Goal: Task Accomplishment & Management: Manage account settings

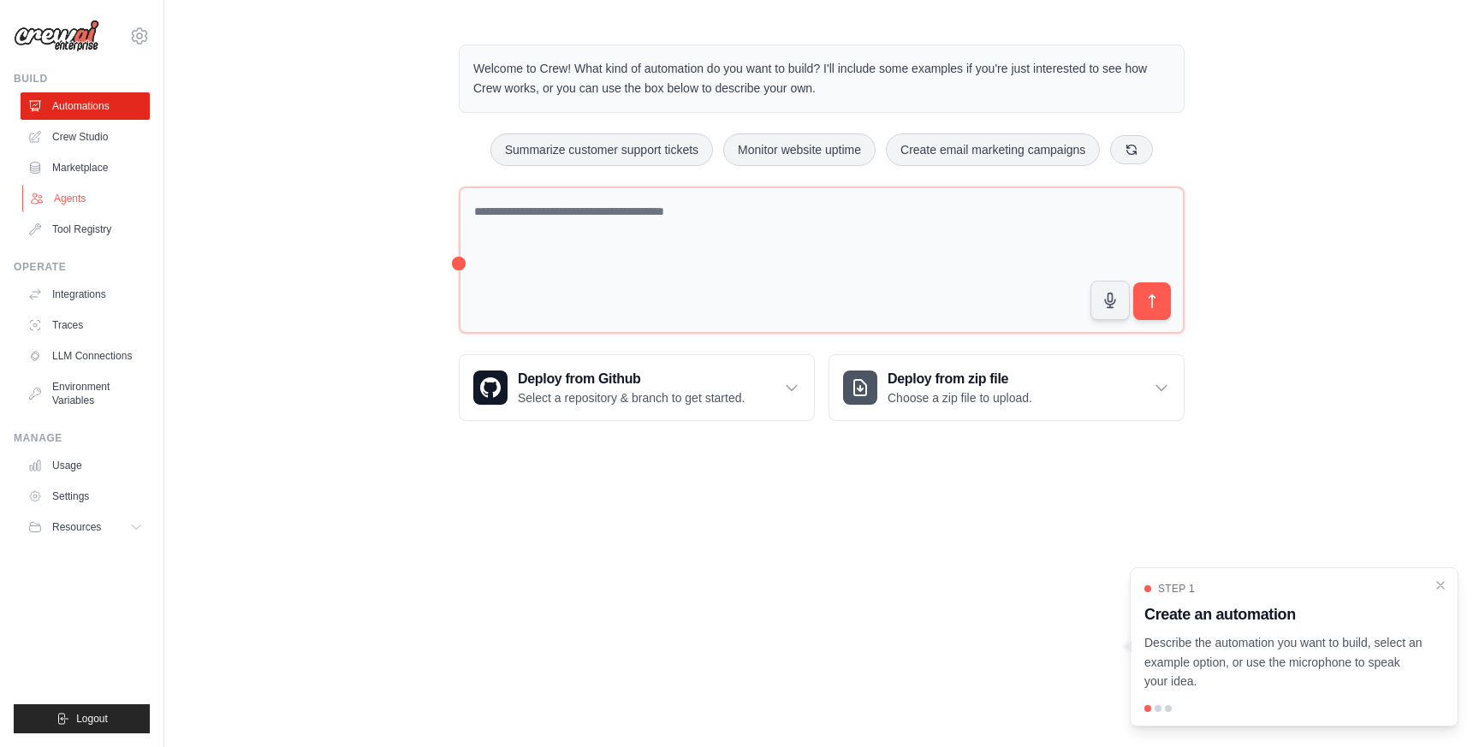
click at [68, 203] on link "Agents" at bounding box center [86, 198] width 129 height 27
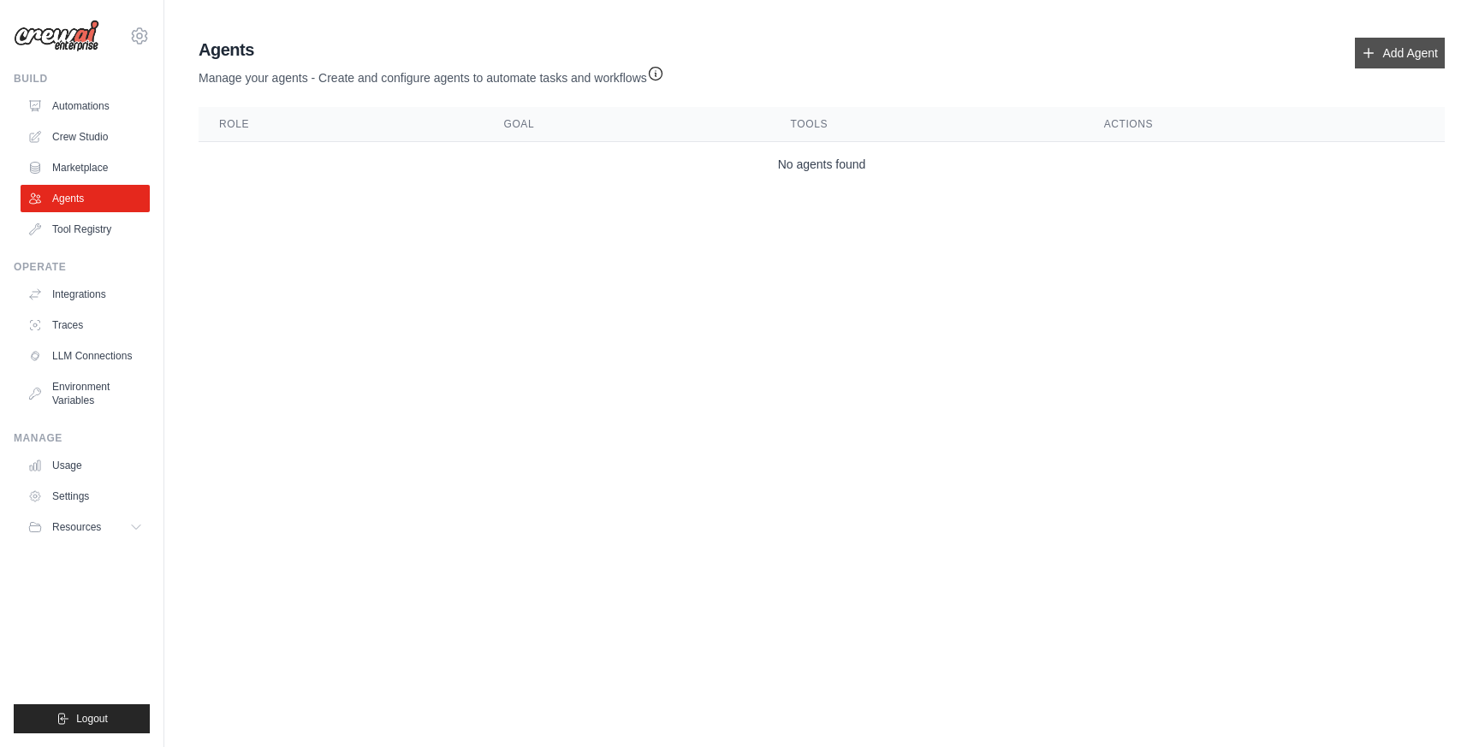
click at [1430, 64] on link "Add Agent" at bounding box center [1400, 53] width 90 height 31
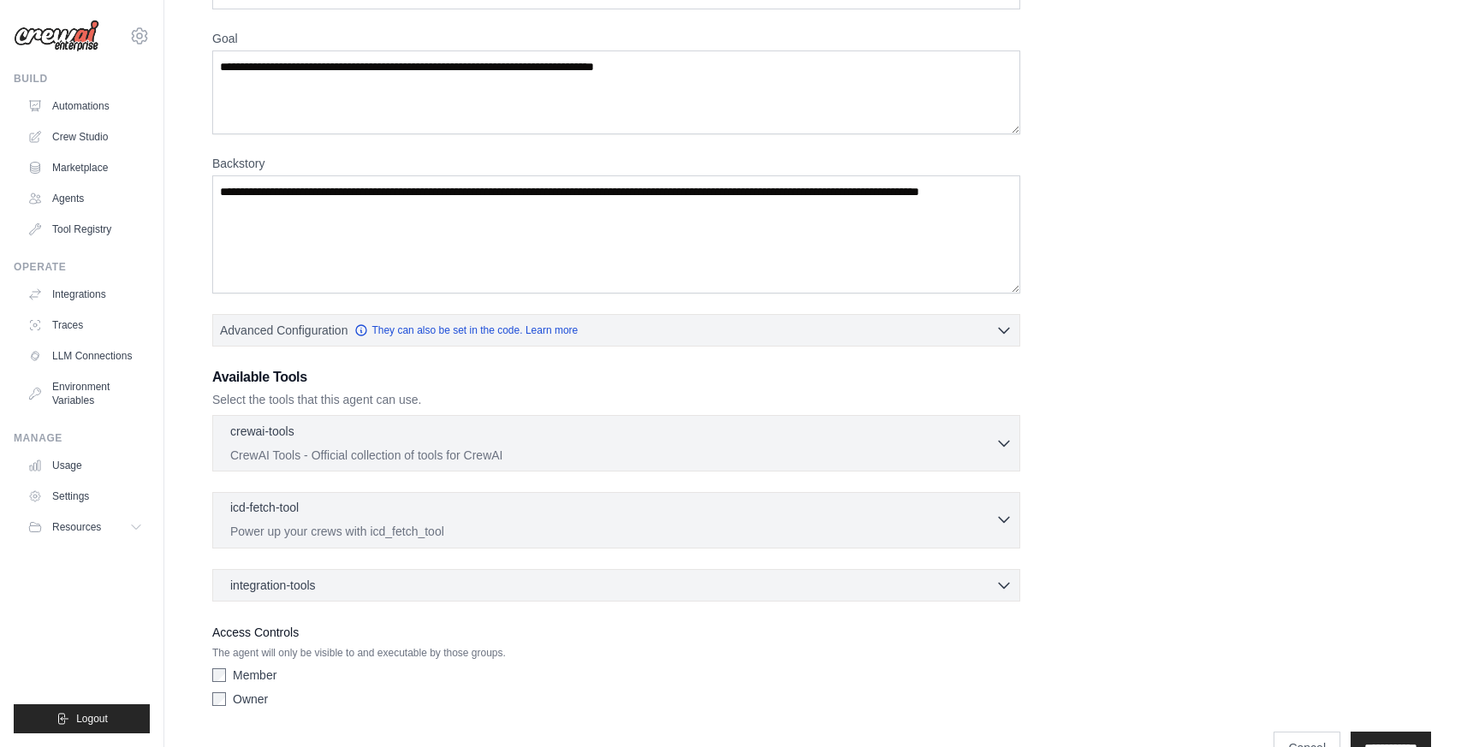
scroll to position [171, 0]
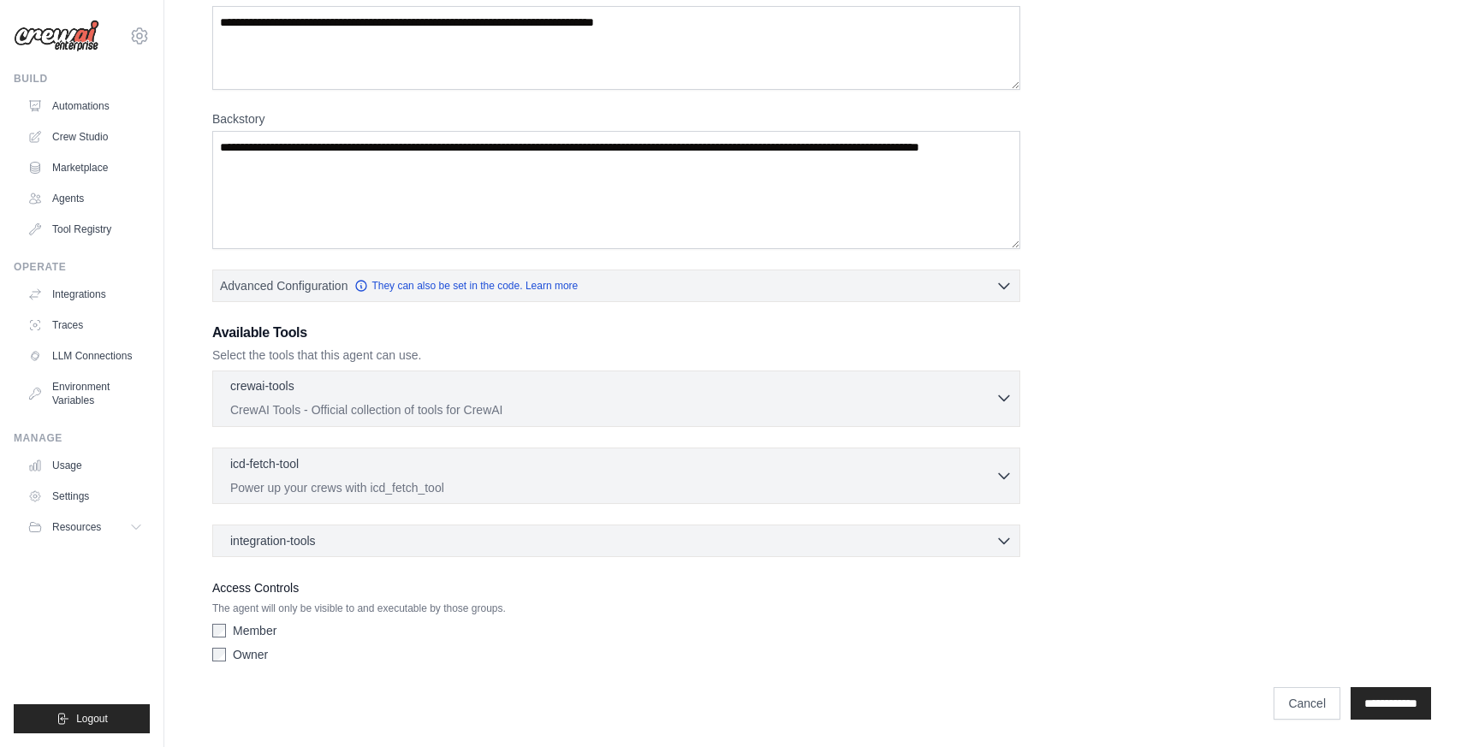
click at [893, 412] on p "CrewAI Tools - Official collection of tools for CrewAI" at bounding box center [612, 409] width 765 height 17
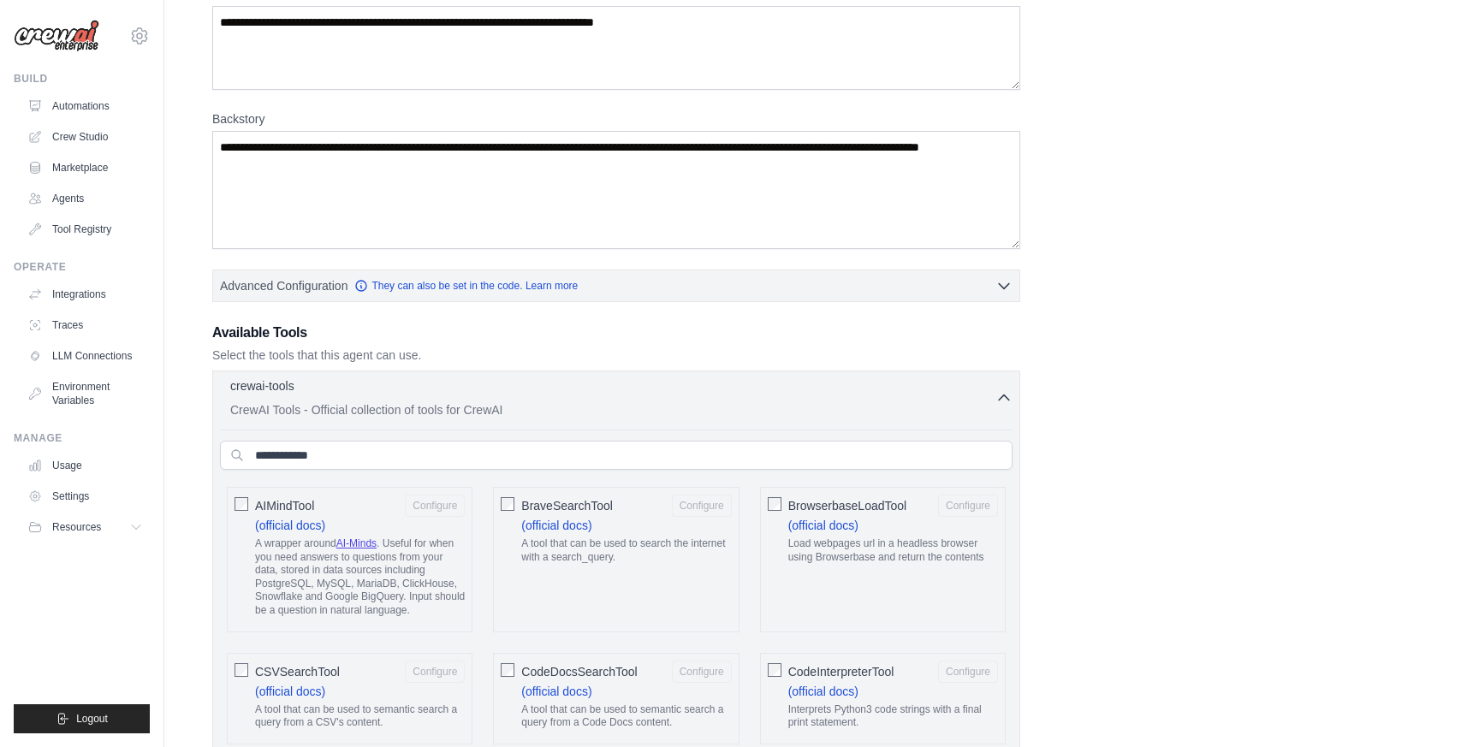
click at [892, 412] on p "CrewAI Tools - Official collection of tools for CrewAI" at bounding box center [612, 409] width 765 height 17
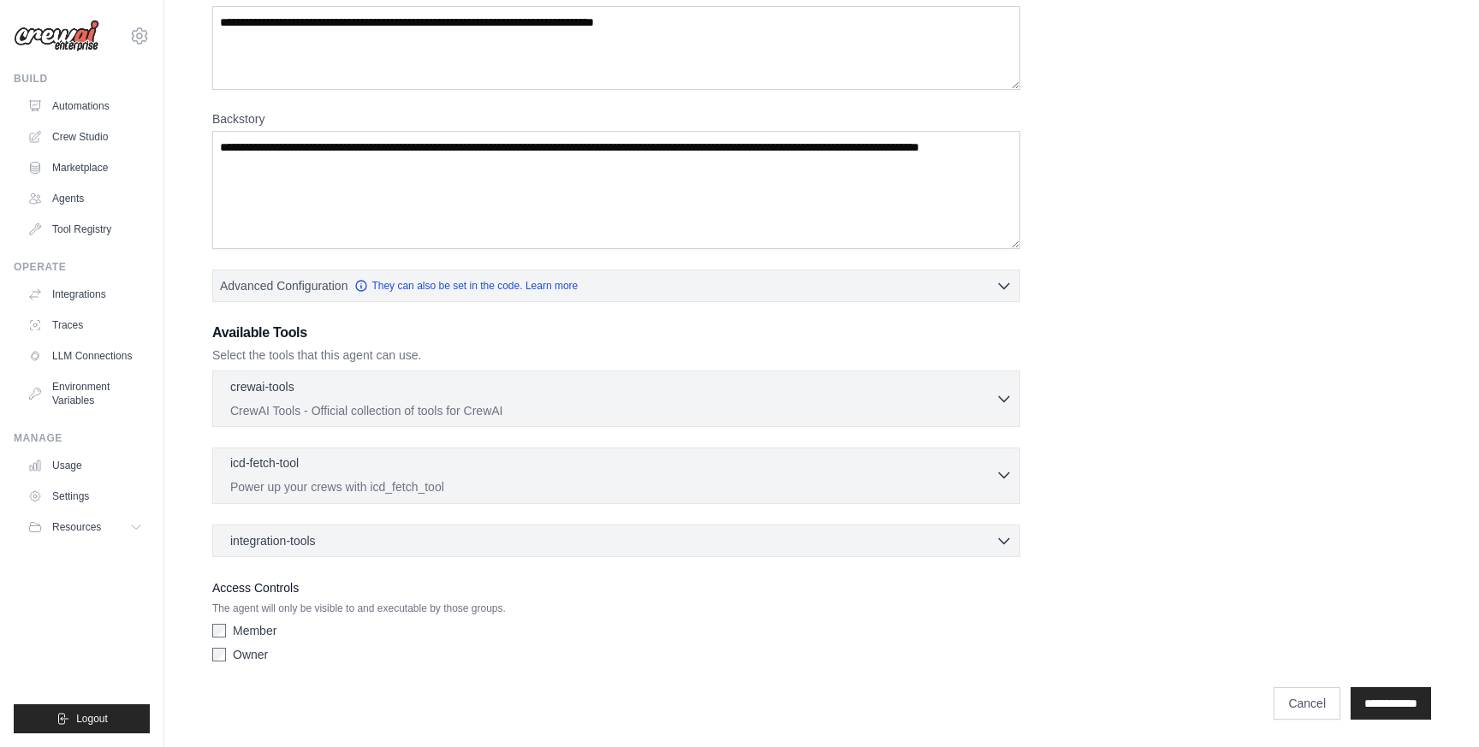
click at [842, 477] on div "icd-fetch-tool 0 selected Power up your crews with icd_fetch_tool" at bounding box center [612, 475] width 765 height 41
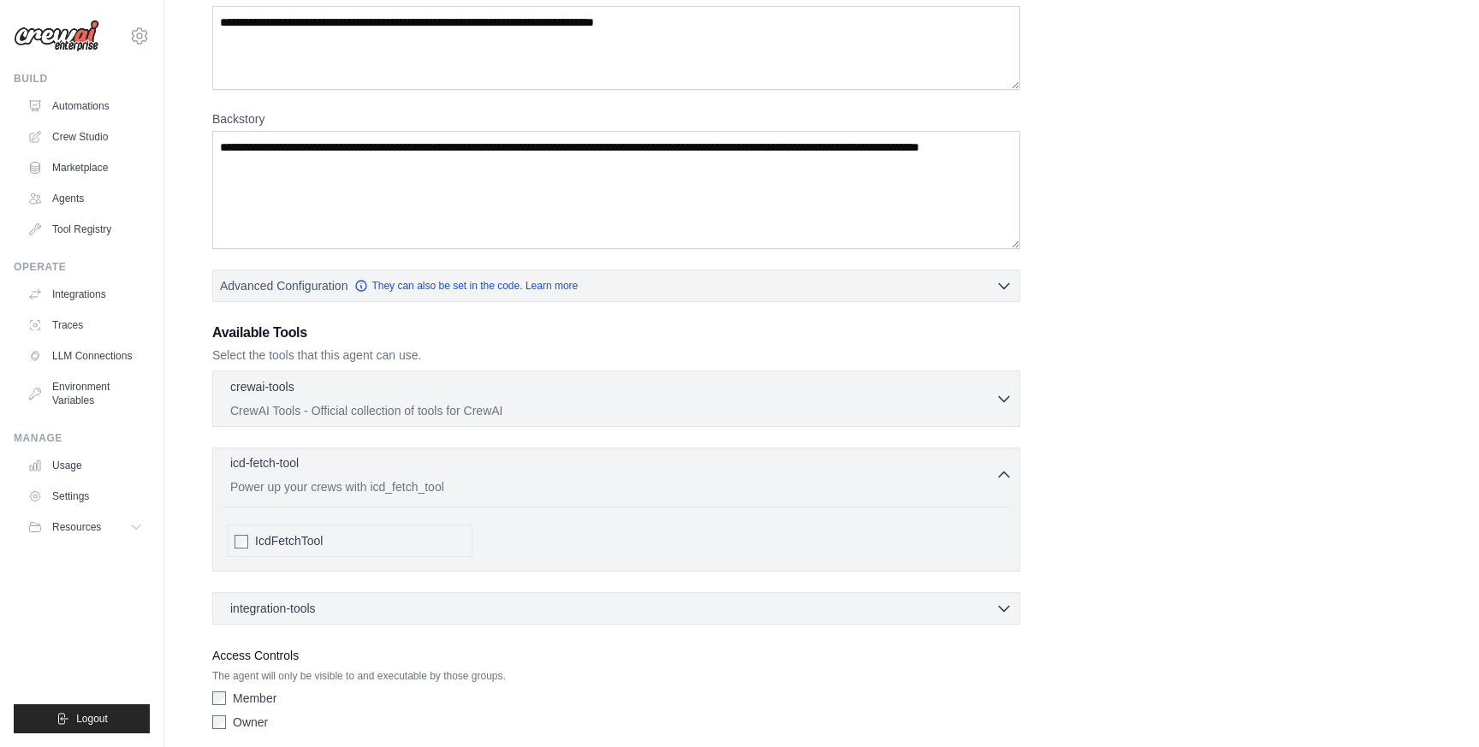
click at [844, 479] on p "Power up your crews with icd_fetch_tool" at bounding box center [612, 487] width 765 height 17
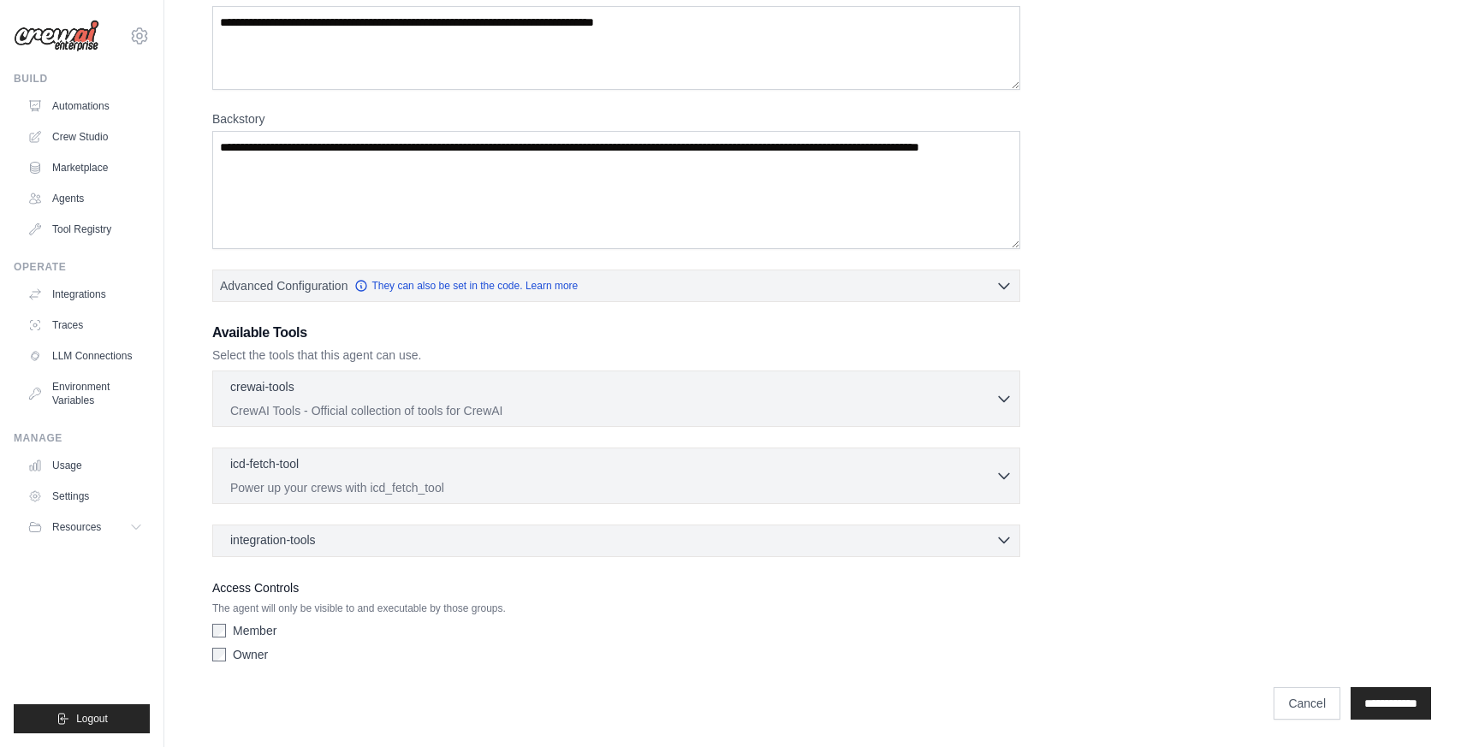
click at [850, 532] on div "integration-tools 0 selected" at bounding box center [621, 540] width 782 height 17
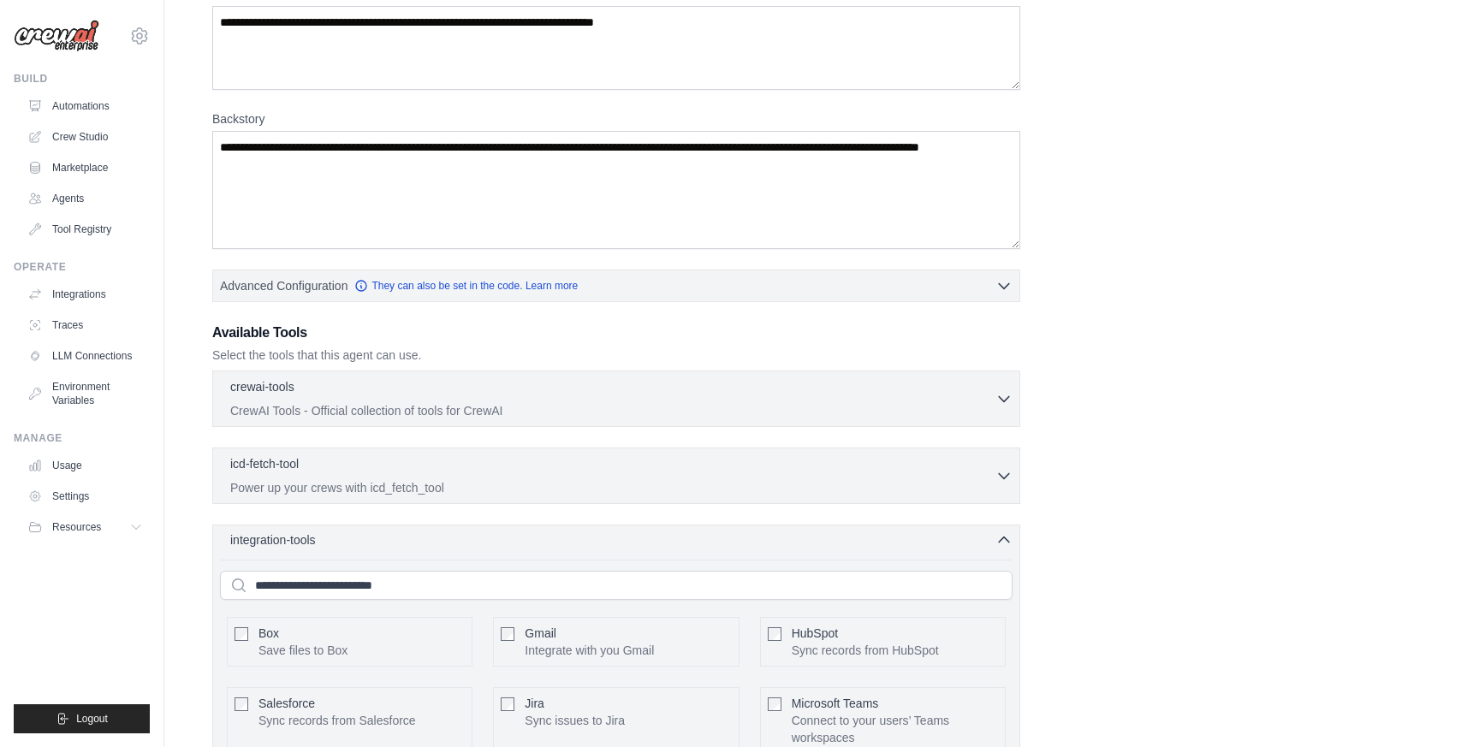
click at [848, 532] on div "integration-tools 0 selected" at bounding box center [621, 540] width 782 height 17
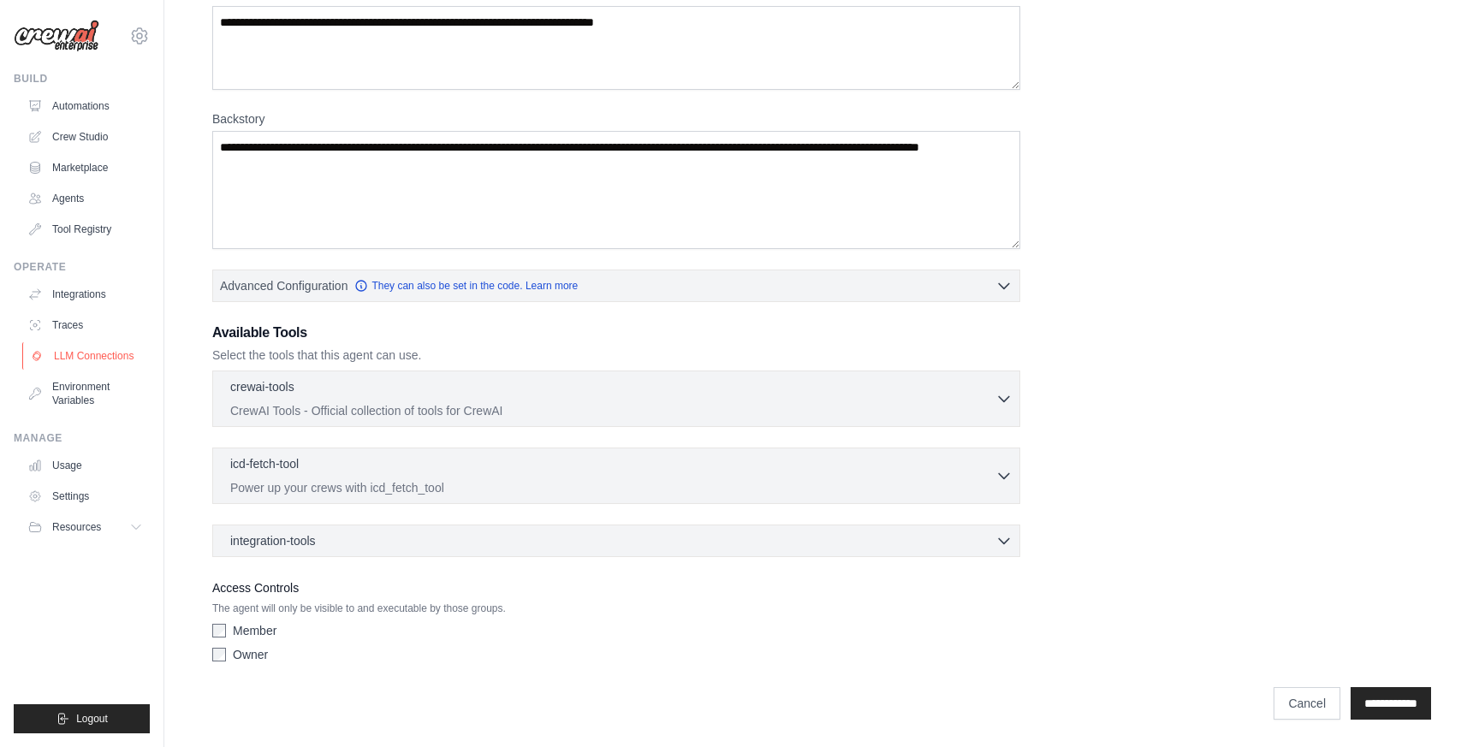
click at [97, 357] on link "LLM Connections" at bounding box center [86, 355] width 129 height 27
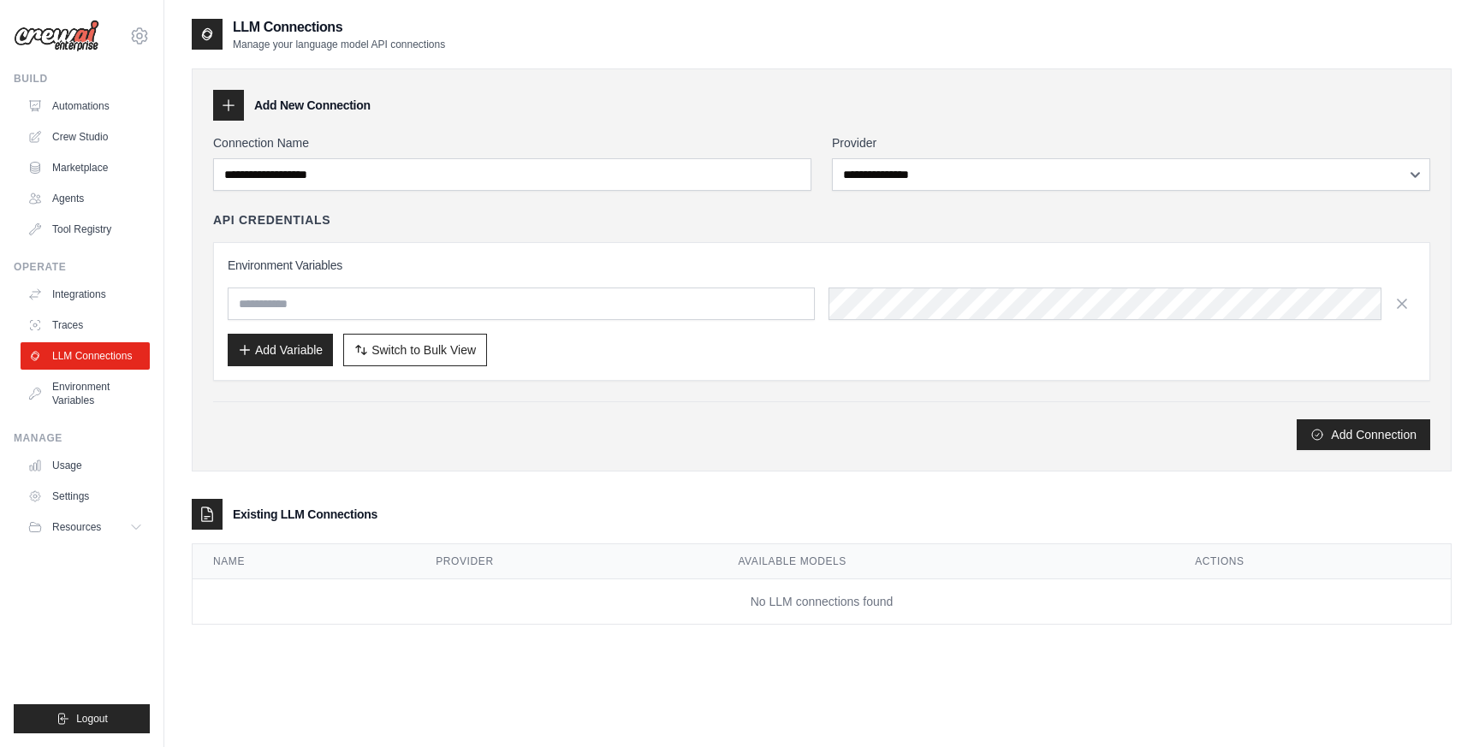
click at [111, 37] on div "[EMAIL_ADDRESS][DOMAIN_NAME] Settings" at bounding box center [82, 27] width 136 height 55
click at [90, 37] on img at bounding box center [57, 36] width 86 height 33
click at [84, 38] on img at bounding box center [57, 36] width 86 height 33
click at [76, 47] on img at bounding box center [57, 36] width 86 height 33
click at [150, 37] on div "[EMAIL_ADDRESS][DOMAIN_NAME] Settings Build Automations Crew Studio Marketplace" at bounding box center [82, 373] width 164 height 747
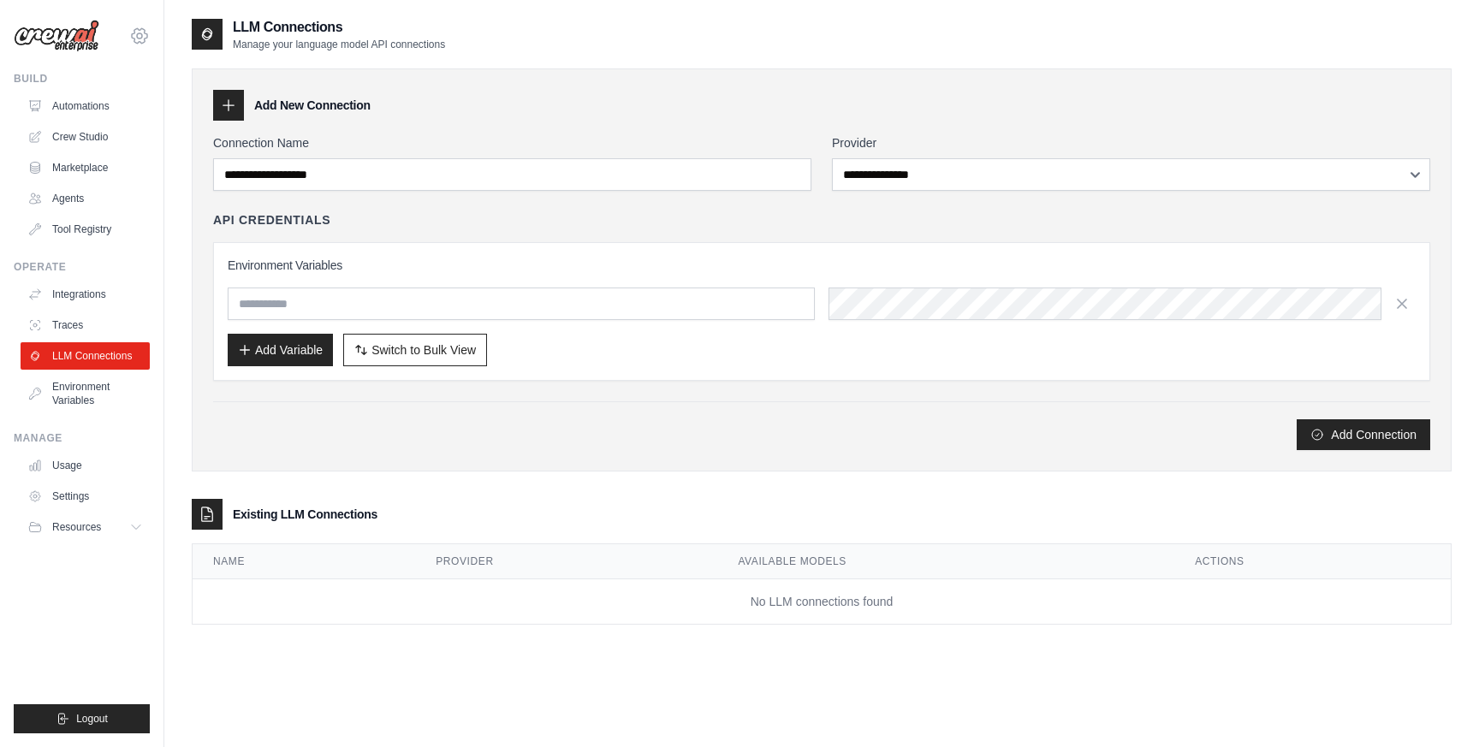
click at [141, 38] on icon at bounding box center [139, 35] width 5 height 5
click at [134, 38] on icon at bounding box center [139, 35] width 15 height 15
click at [77, 497] on link "Settings" at bounding box center [86, 496] width 129 height 27
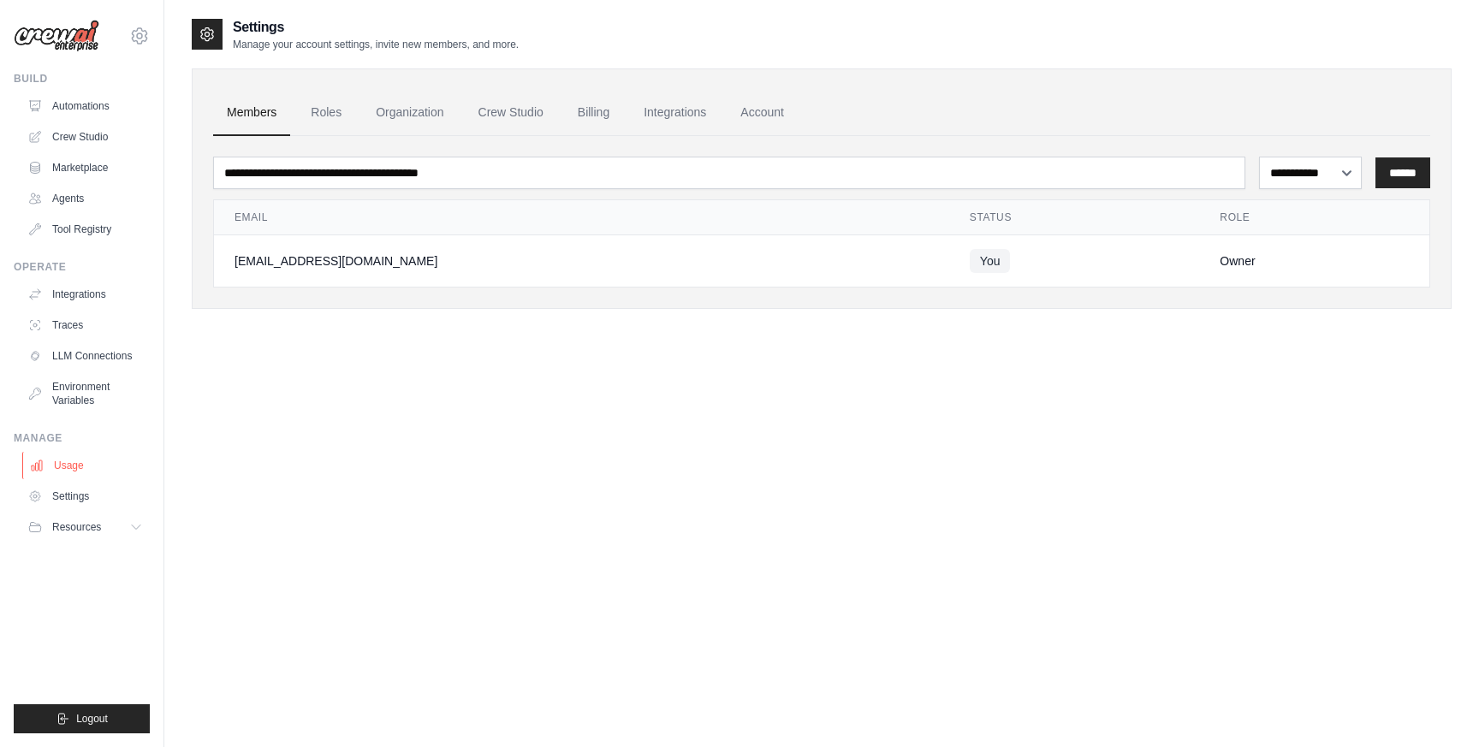
click at [73, 456] on link "Usage" at bounding box center [86, 465] width 129 height 27
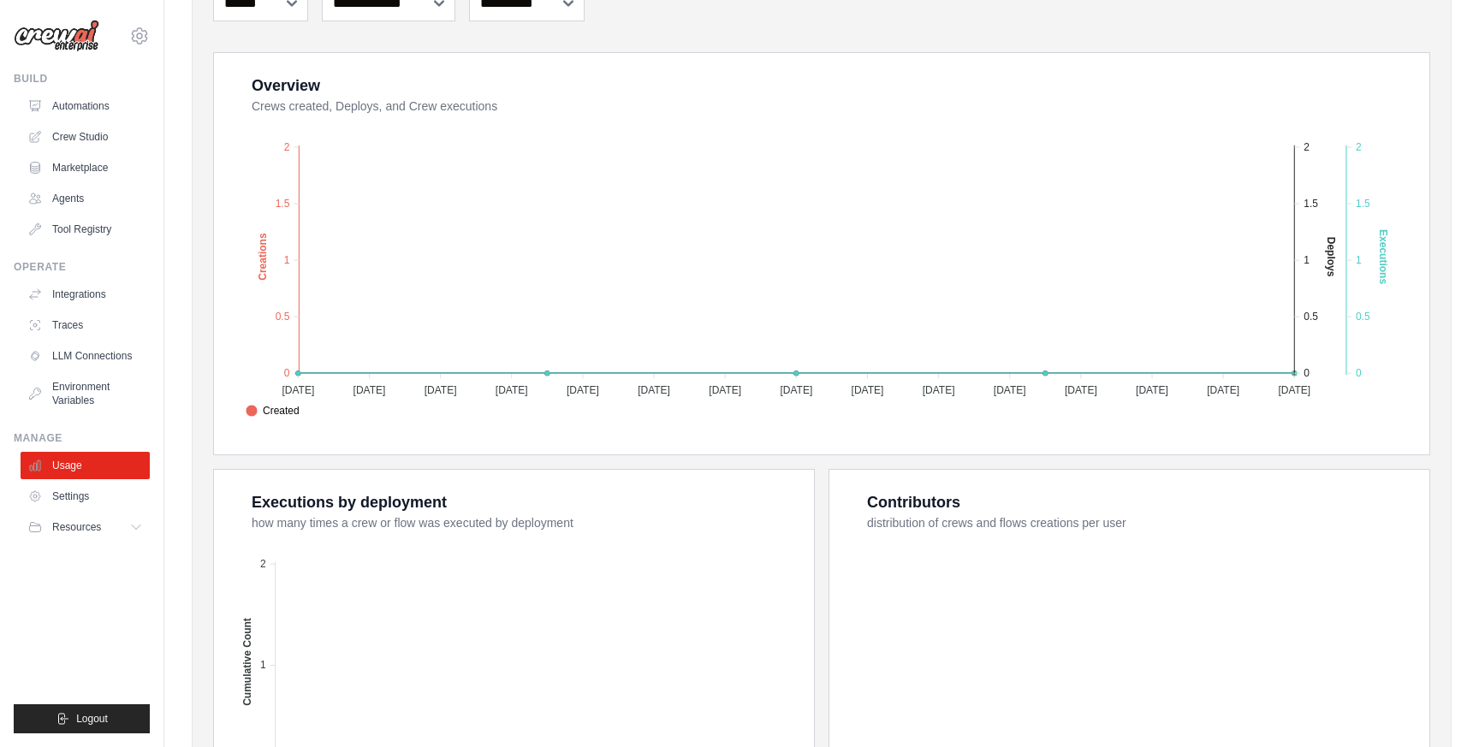
scroll to position [292, 0]
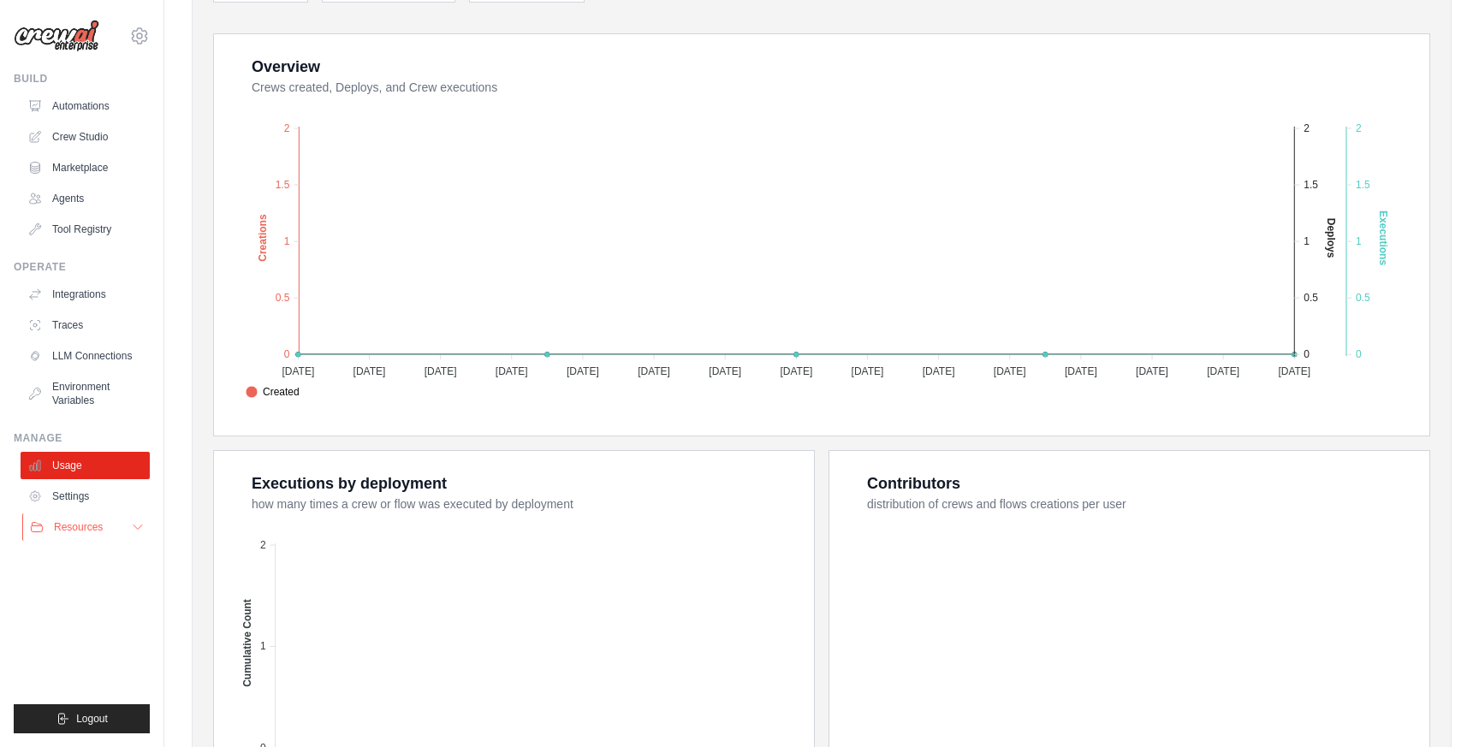
click at [100, 525] on span "Resources" at bounding box center [78, 527] width 49 height 14
